Goal: Obtain resource: Download file/media

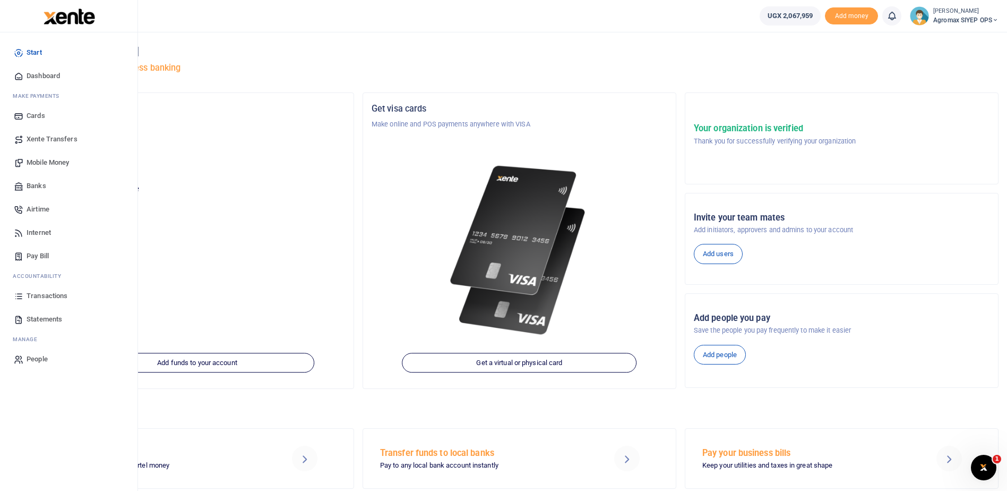
click at [41, 298] on span "Transactions" at bounding box center [47, 295] width 41 height 11
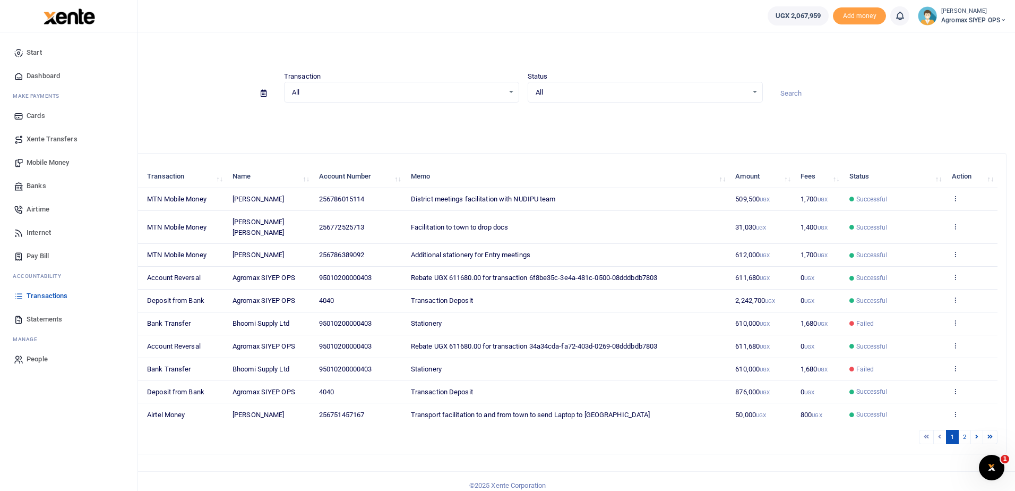
click at [45, 294] on span "Transactions" at bounding box center [47, 295] width 41 height 11
click at [40, 294] on span "Transactions" at bounding box center [47, 295] width 41 height 11
click at [38, 295] on span "Transactions" at bounding box center [47, 295] width 41 height 11
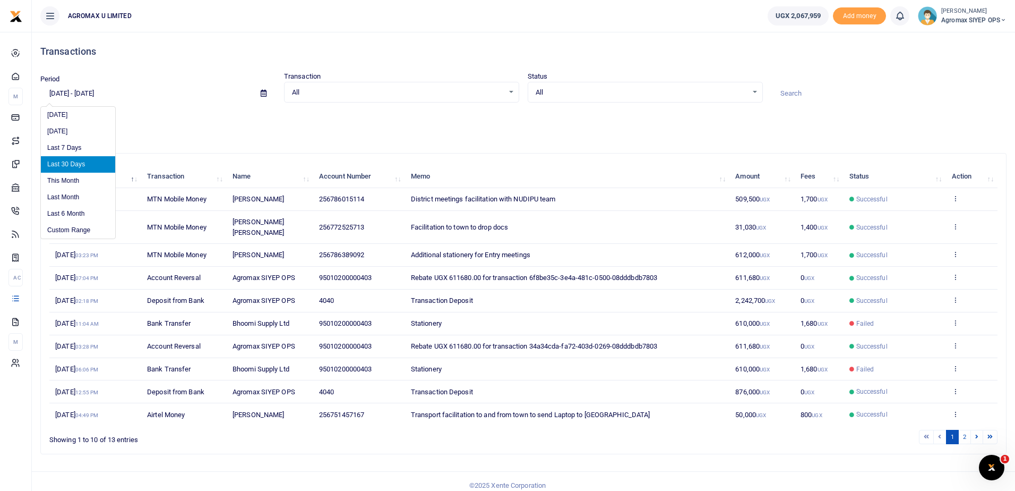
click at [89, 94] on input "[DATE] - [DATE]" at bounding box center [146, 93] width 212 height 18
click at [68, 196] on li "Last Month" at bounding box center [78, 197] width 74 height 16
type input "[DATE] - [DATE]"
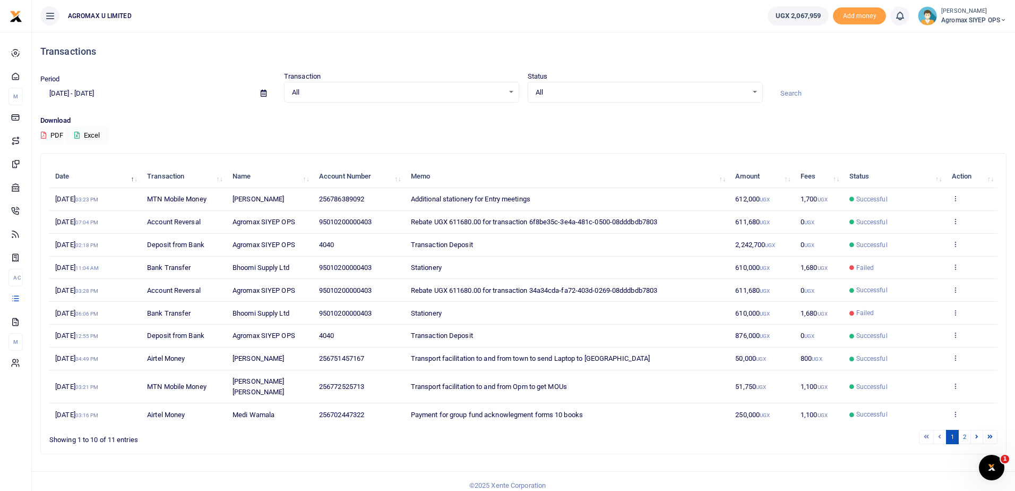
click at [57, 133] on button "PDF" at bounding box center [51, 135] width 23 height 18
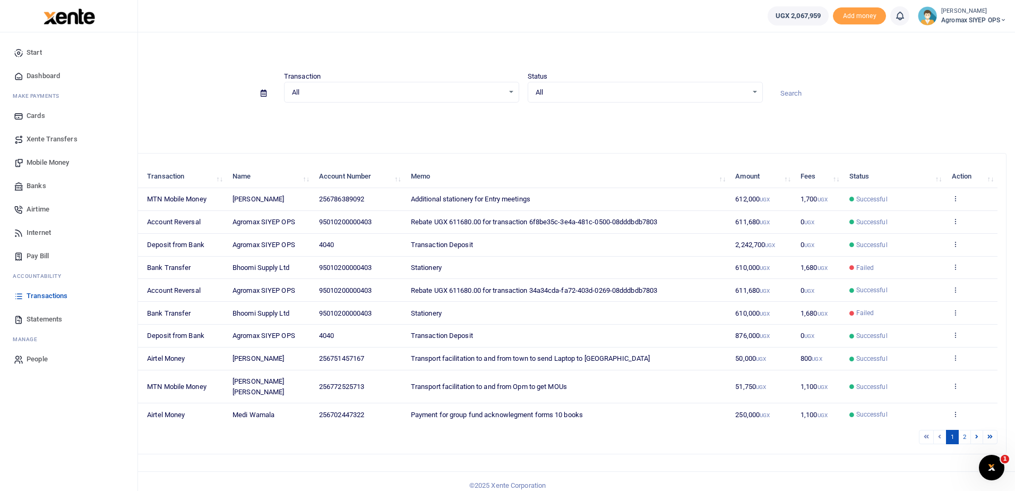
click at [40, 321] on span "Statements" at bounding box center [45, 319] width 36 height 11
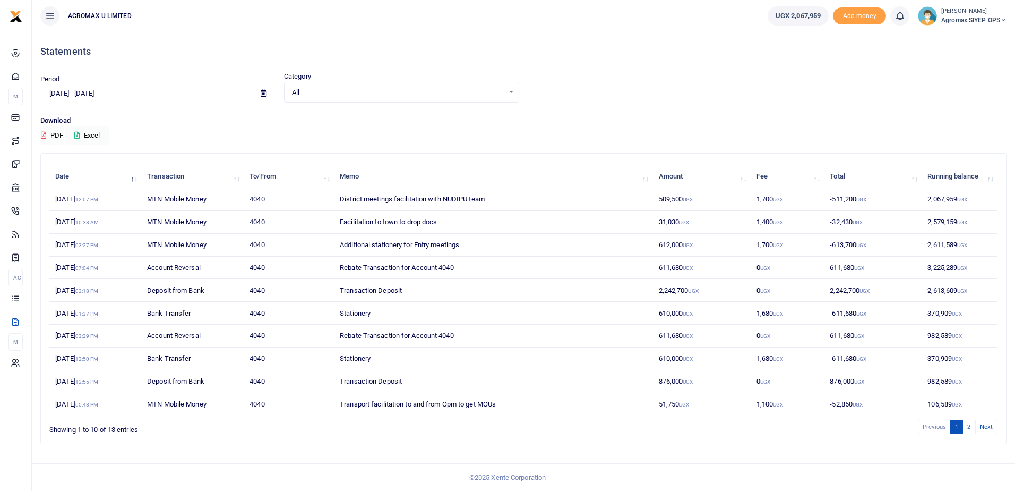
click at [84, 92] on input "[DATE] - [DATE]" at bounding box center [146, 93] width 212 height 18
click at [70, 197] on li "Last Month" at bounding box center [78, 197] width 74 height 16
type input "[DATE] - [DATE]"
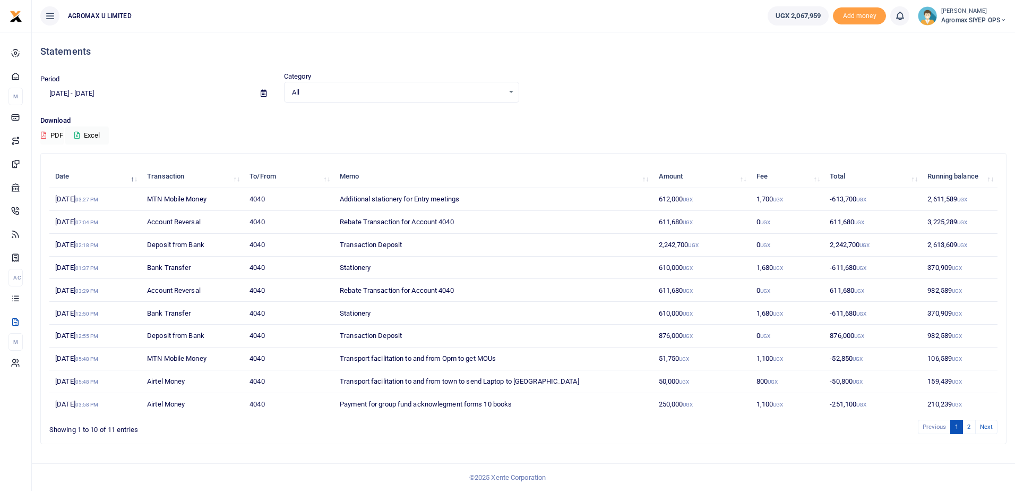
click at [58, 133] on button "PDF" at bounding box center [51, 135] width 23 height 18
